Goal: Information Seeking & Learning: Learn about a topic

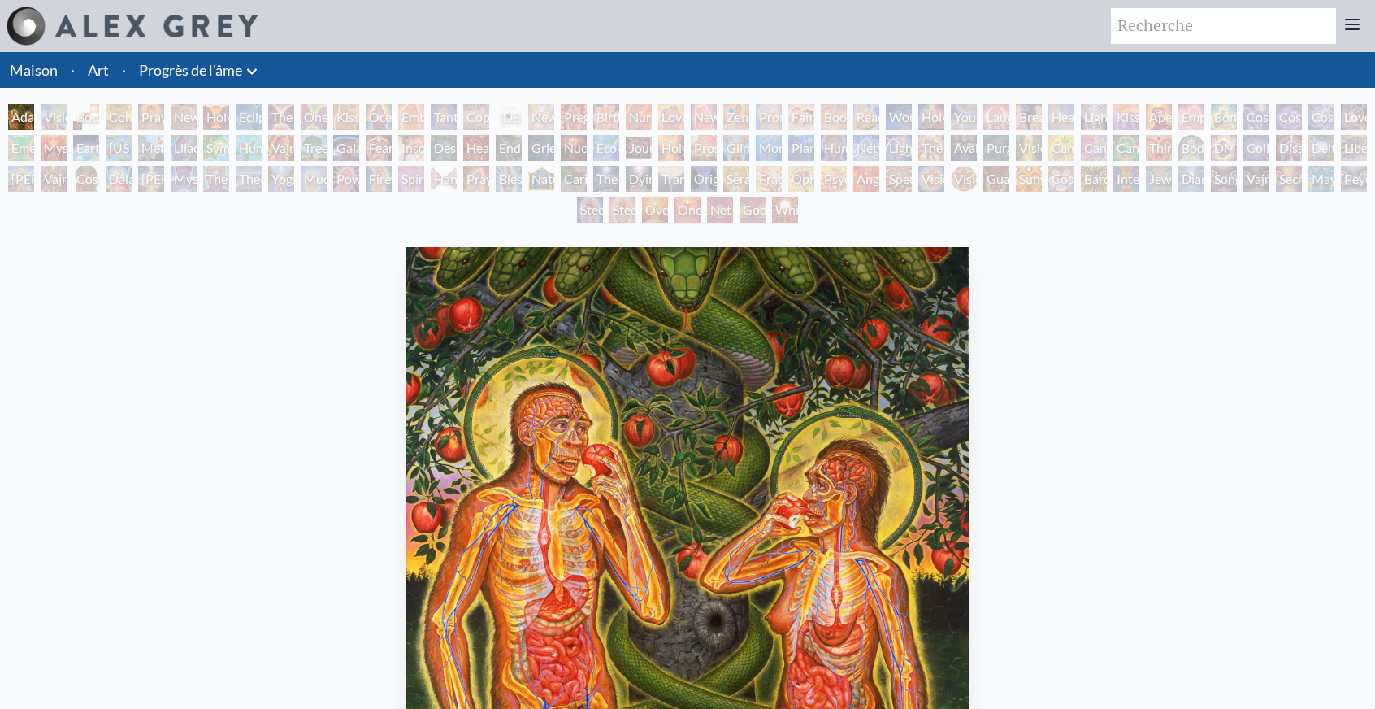
scroll to position [228, 0]
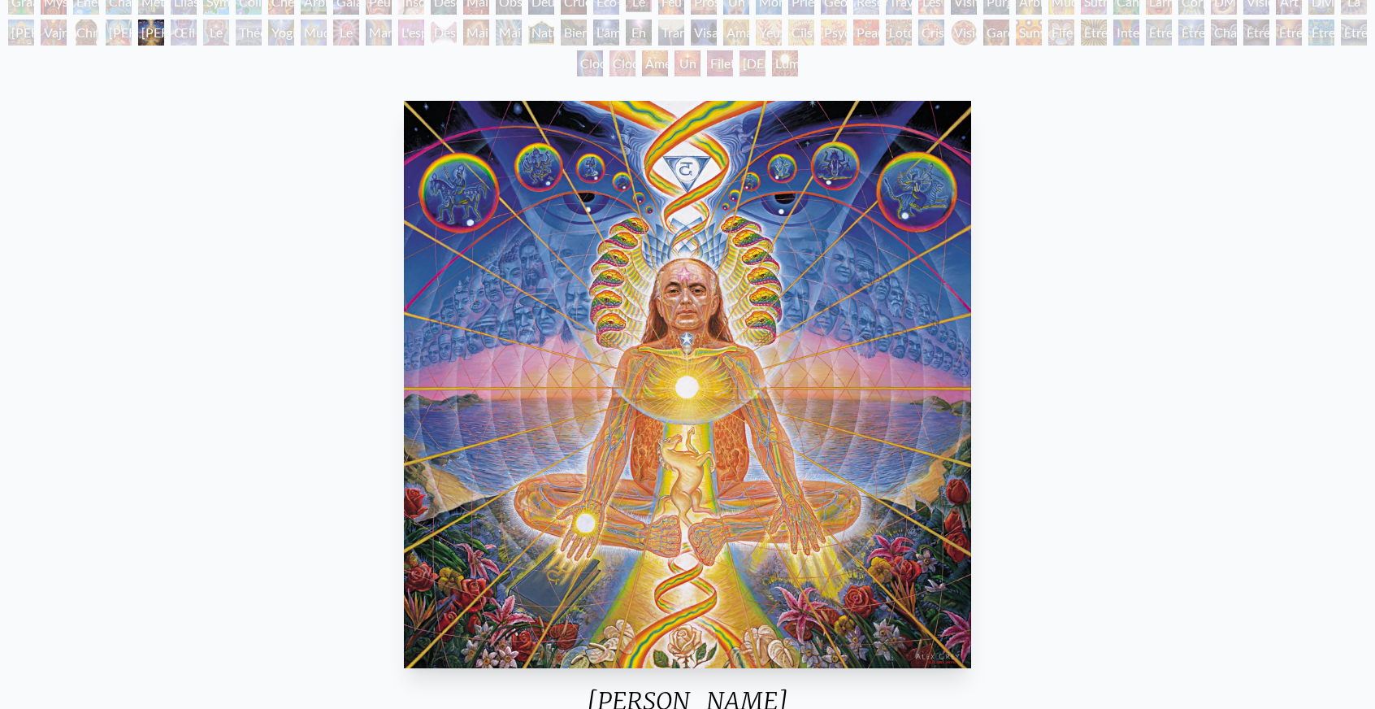
scroll to position [228, 0]
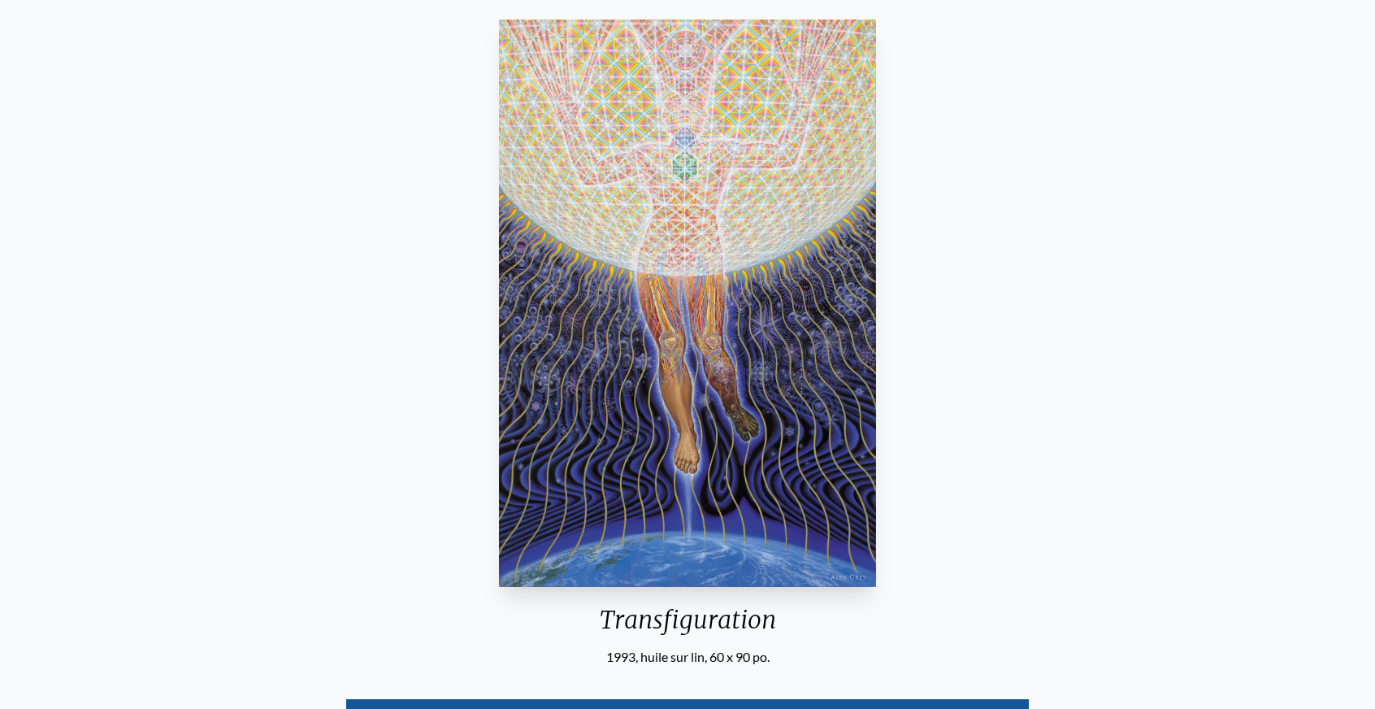
click at [745, 347] on img "105 / 133" at bounding box center [688, 303] width 378 height 567
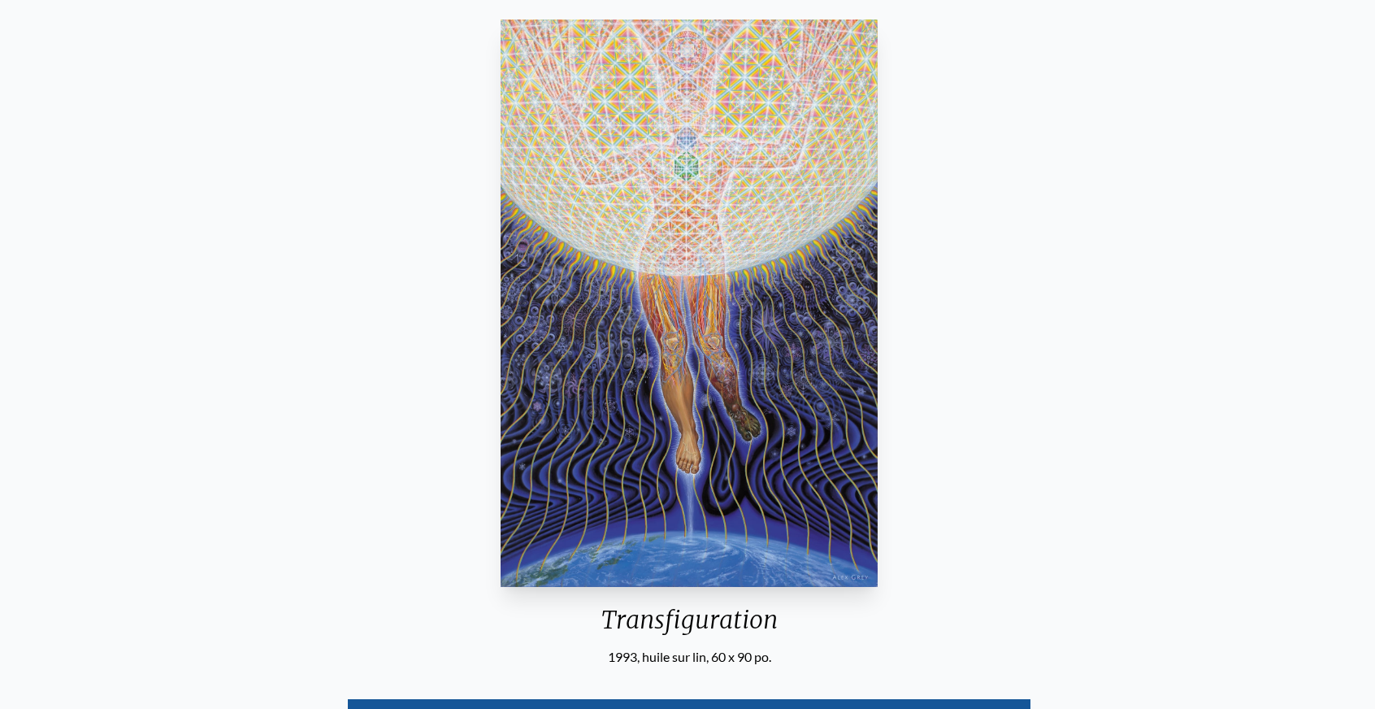
click at [851, 0] on html "Art Écrits À propos" at bounding box center [687, 634] width 1375 height 1725
